Goal: Find specific page/section: Find specific page/section

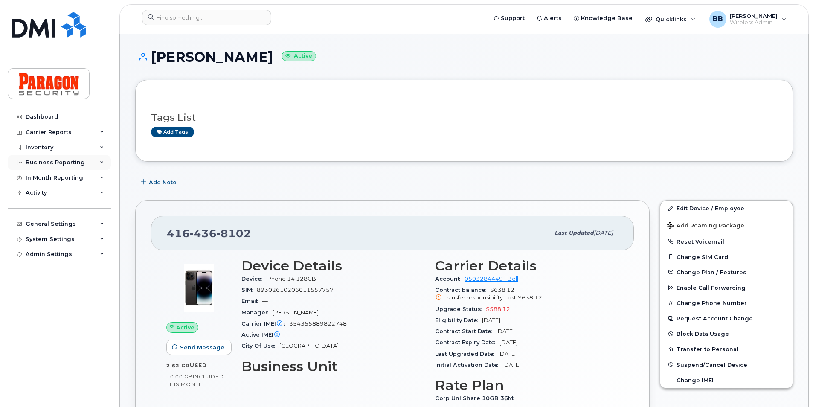
scroll to position [128, 0]
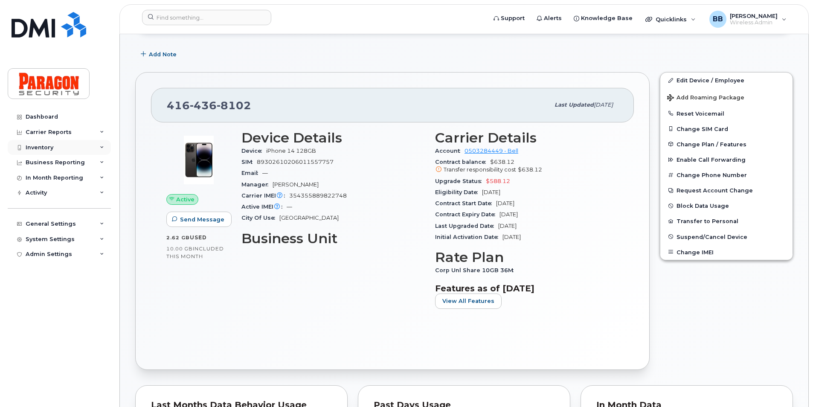
click at [54, 147] on div "Inventory" at bounding box center [59, 147] width 103 height 15
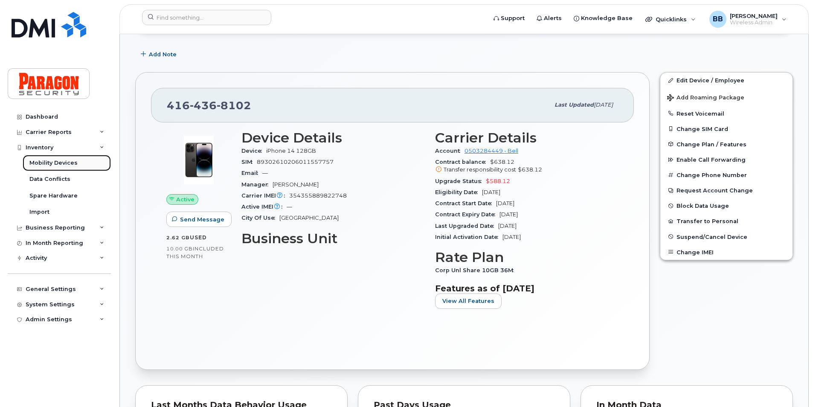
click at [49, 162] on div "Mobility Devices" at bounding box center [53, 163] width 48 height 8
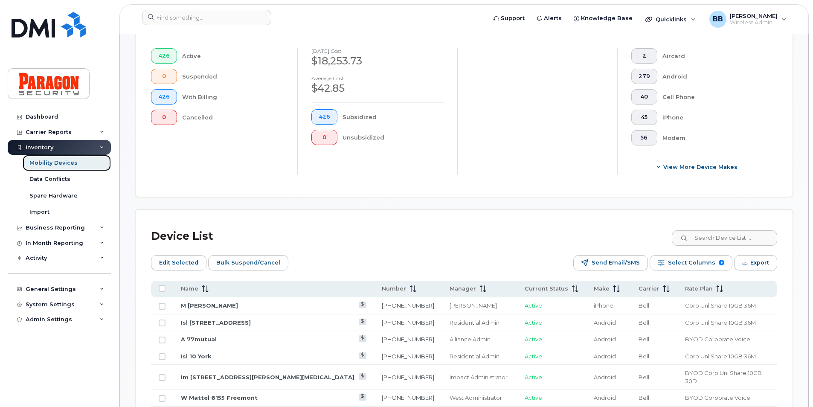
scroll to position [256, 0]
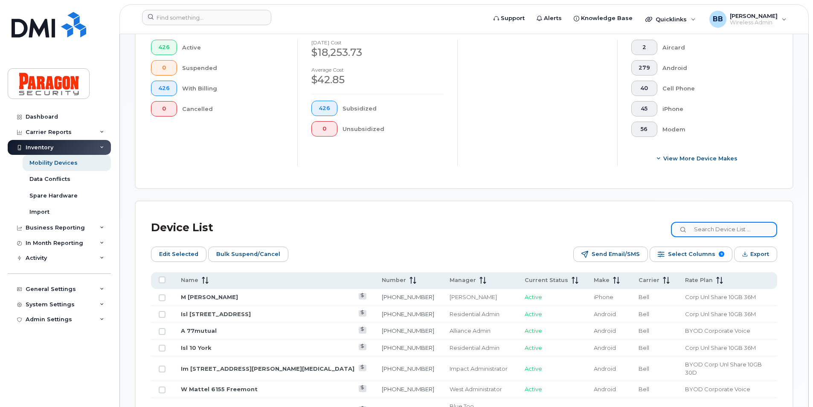
click at [749, 228] on input at bounding box center [724, 229] width 106 height 15
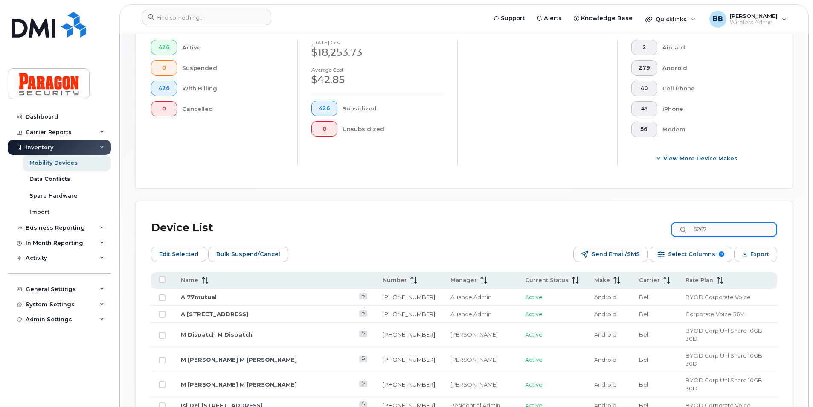
type input "5267"
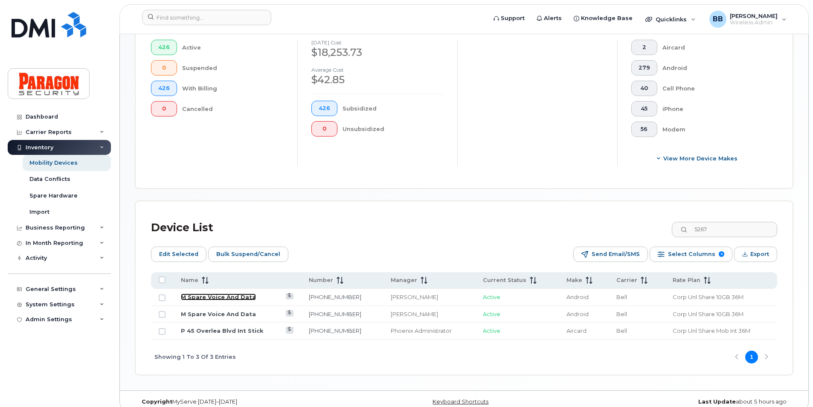
click at [217, 296] on link "M Spare Voice And Data" at bounding box center [218, 296] width 75 height 7
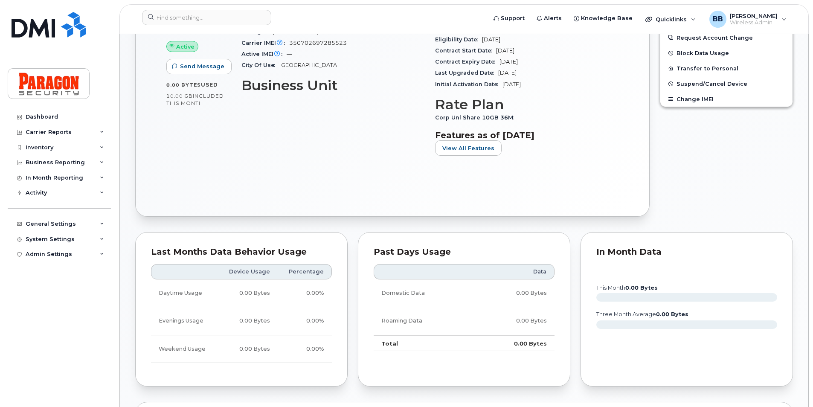
scroll to position [299, 0]
